Goal: Navigation & Orientation: Find specific page/section

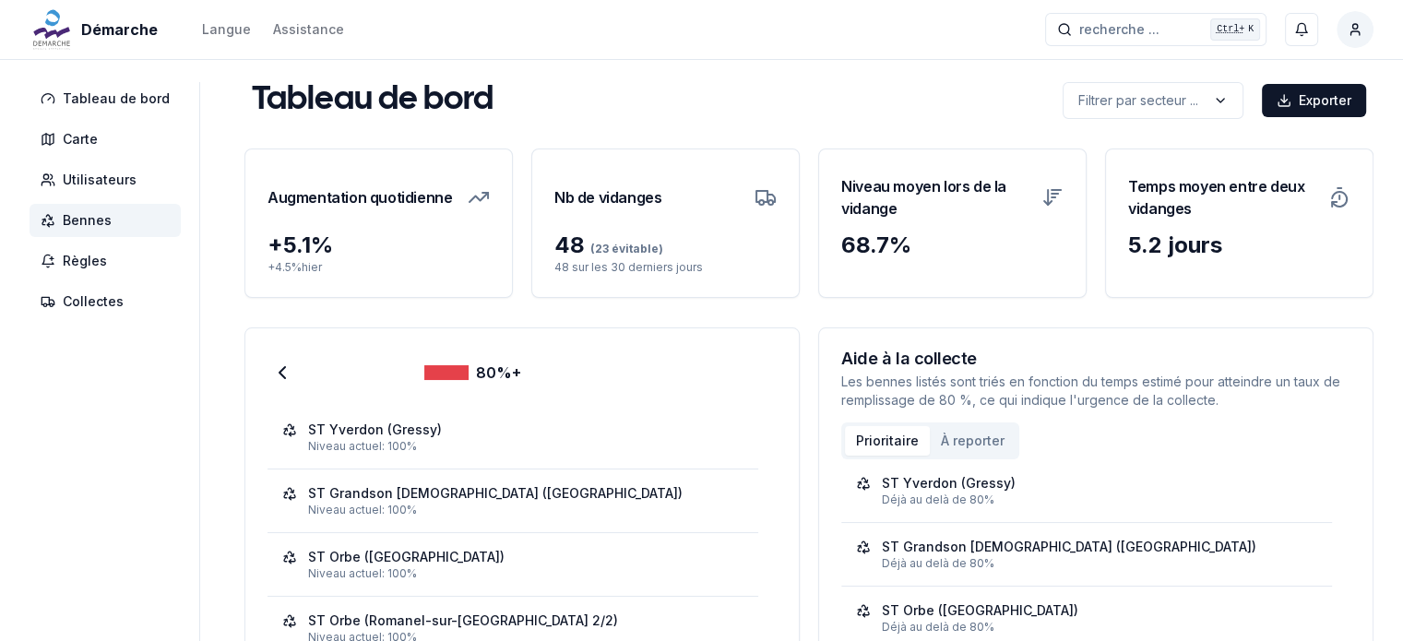
click at [102, 217] on span "Bennes" at bounding box center [87, 220] width 49 height 18
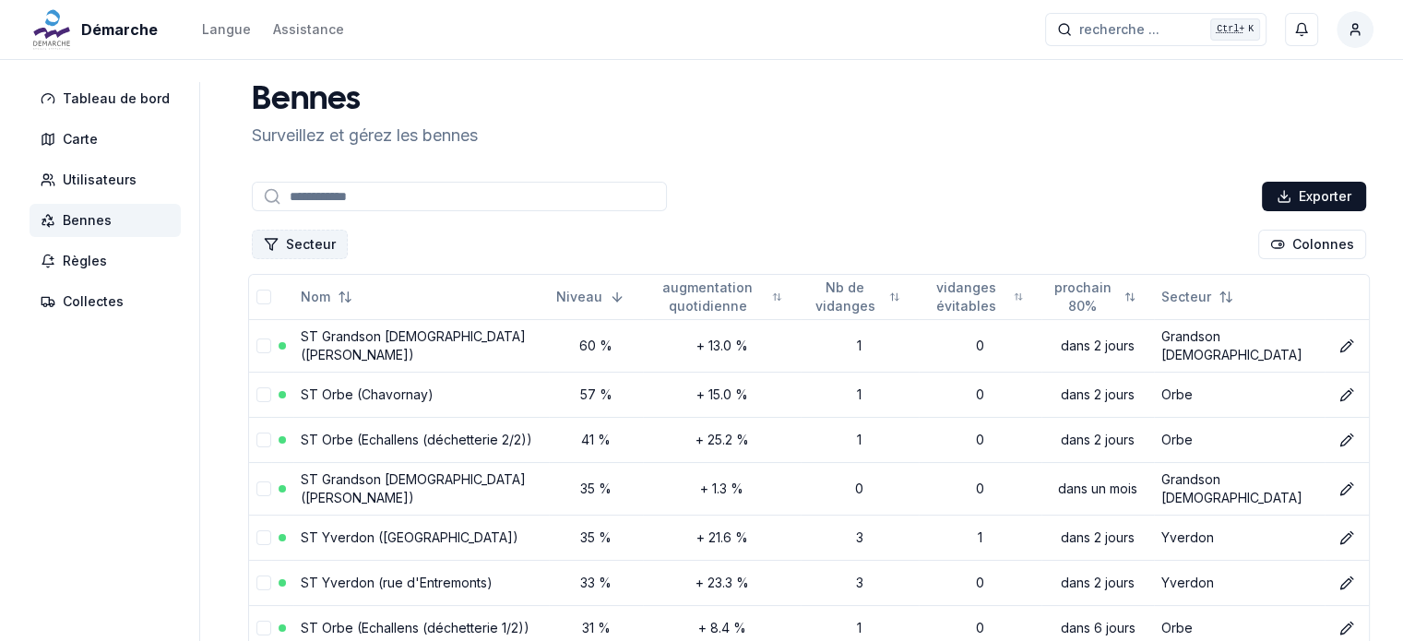
click at [308, 245] on button "Secteur" at bounding box center [300, 245] width 96 height 30
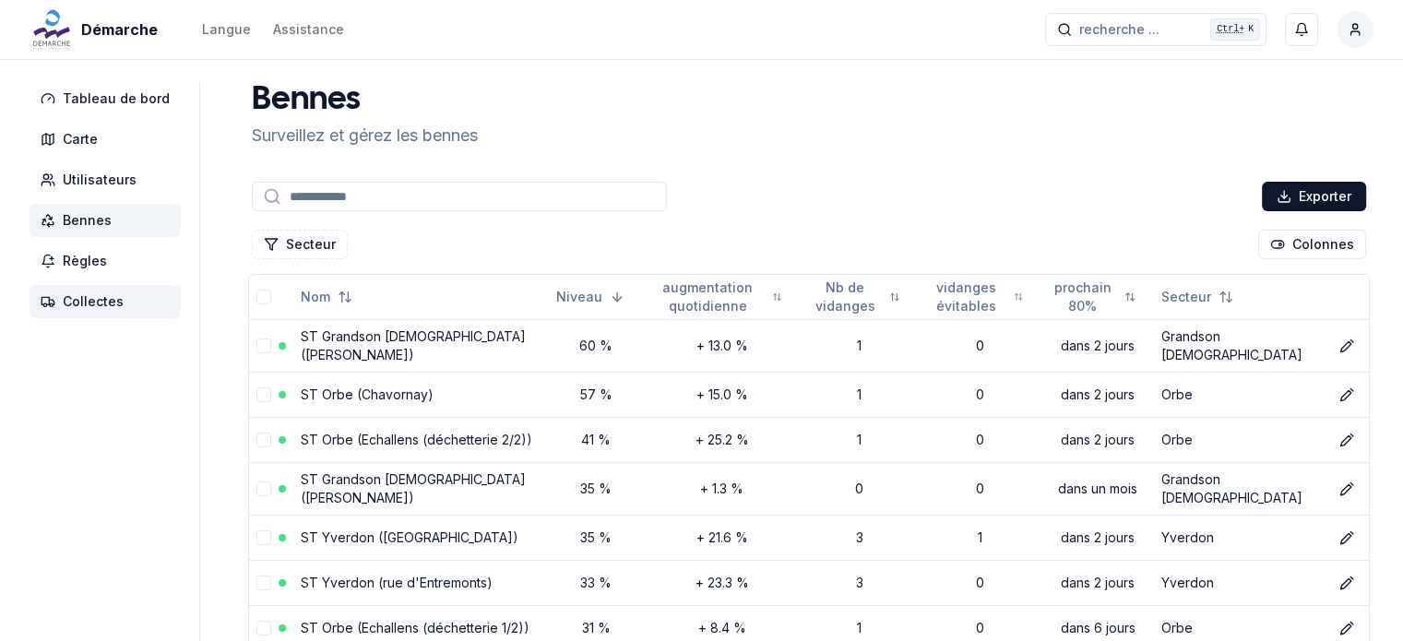
click at [74, 300] on span "Collectes" at bounding box center [93, 301] width 61 height 18
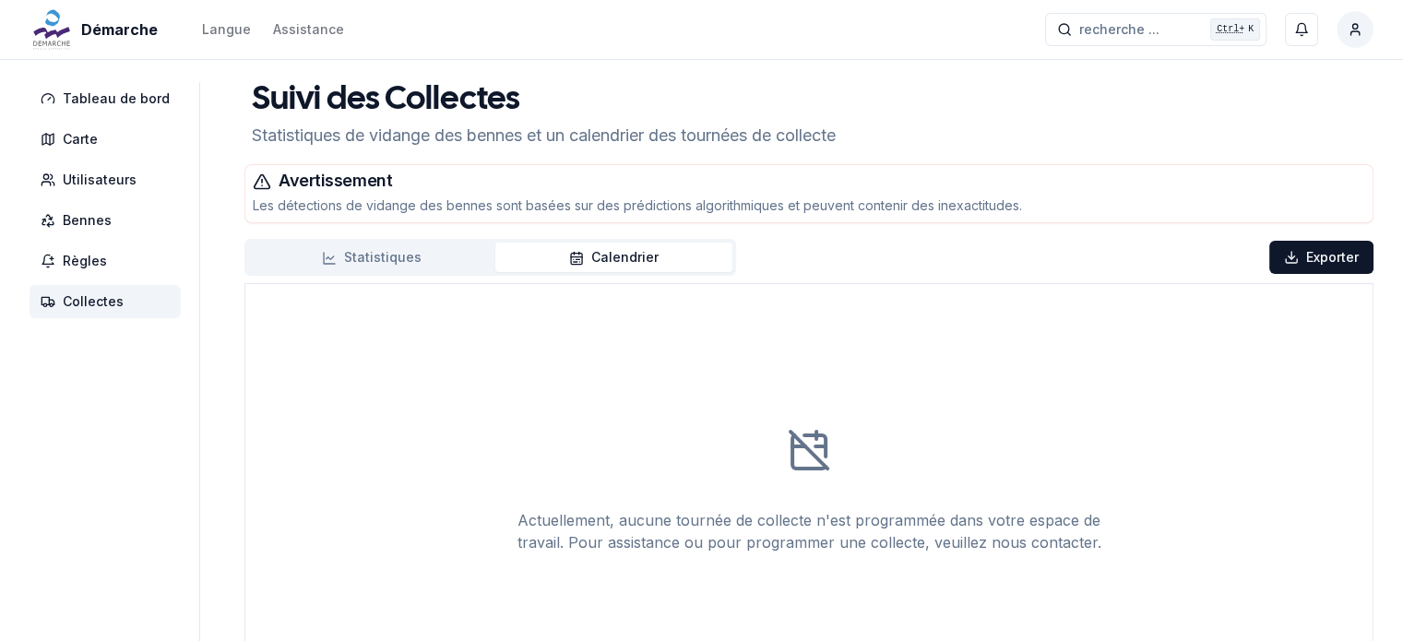
click at [391, 265] on button "Statistiques" at bounding box center [371, 258] width 247 height 30
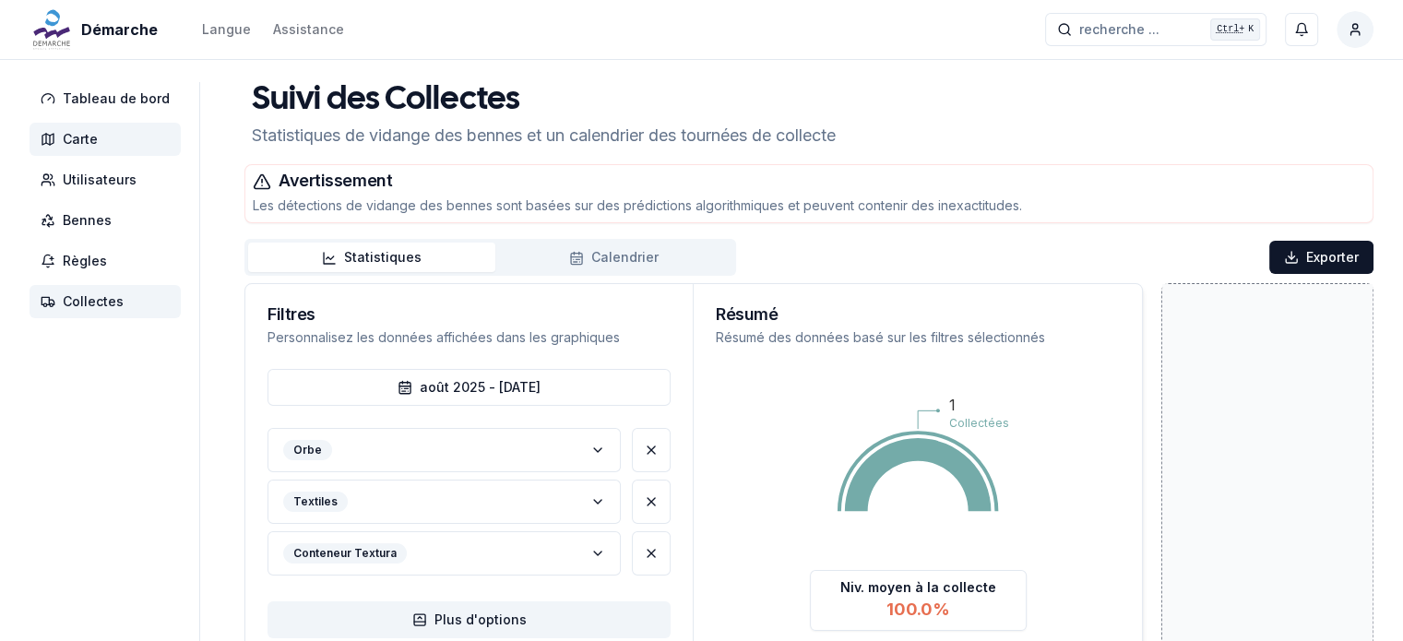
click at [84, 146] on span "Carte" at bounding box center [80, 139] width 35 height 18
